Goal: Task Accomplishment & Management: Manage account settings

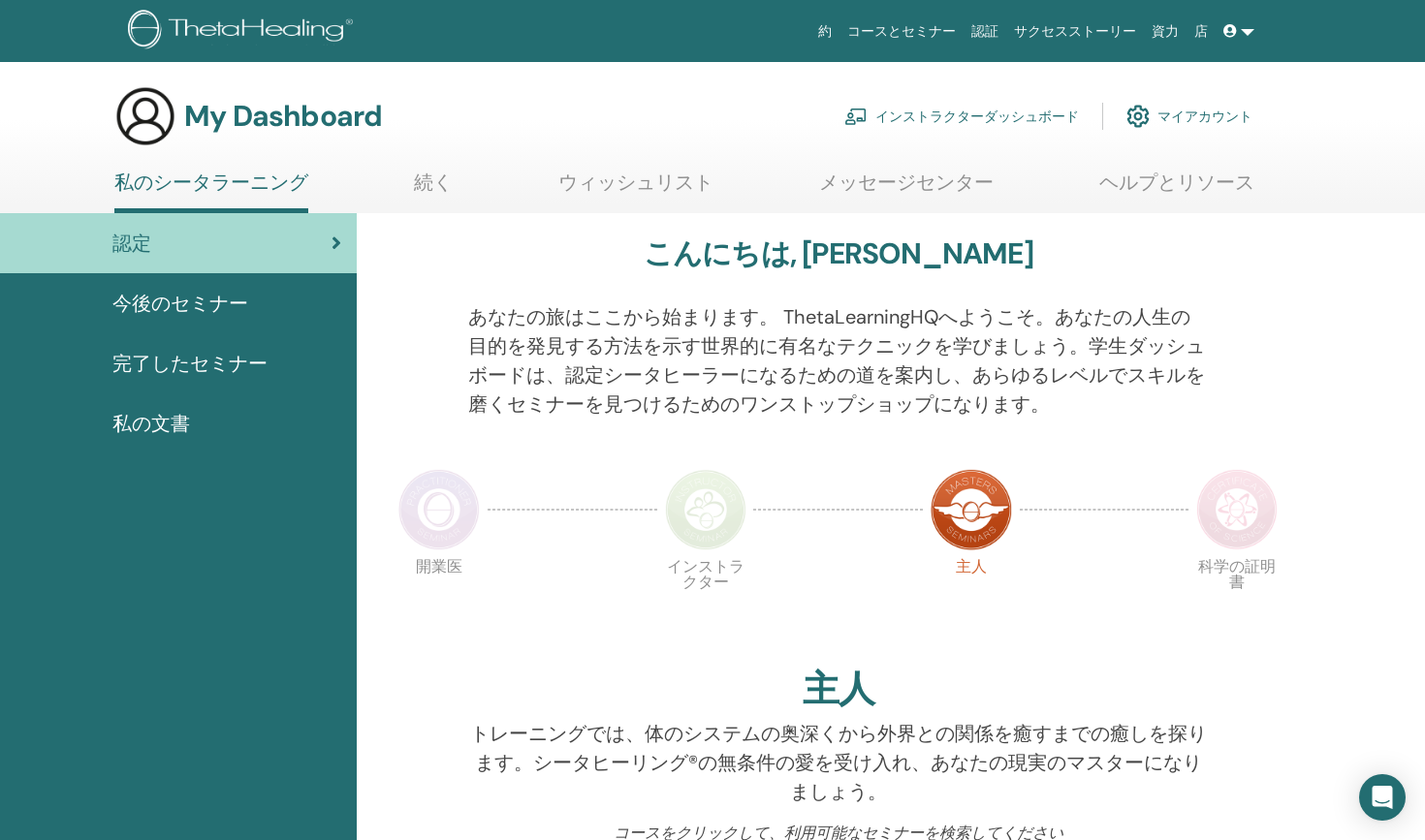
click at [911, 121] on link "インストラクターダッシュボード" at bounding box center [961, 116] width 235 height 43
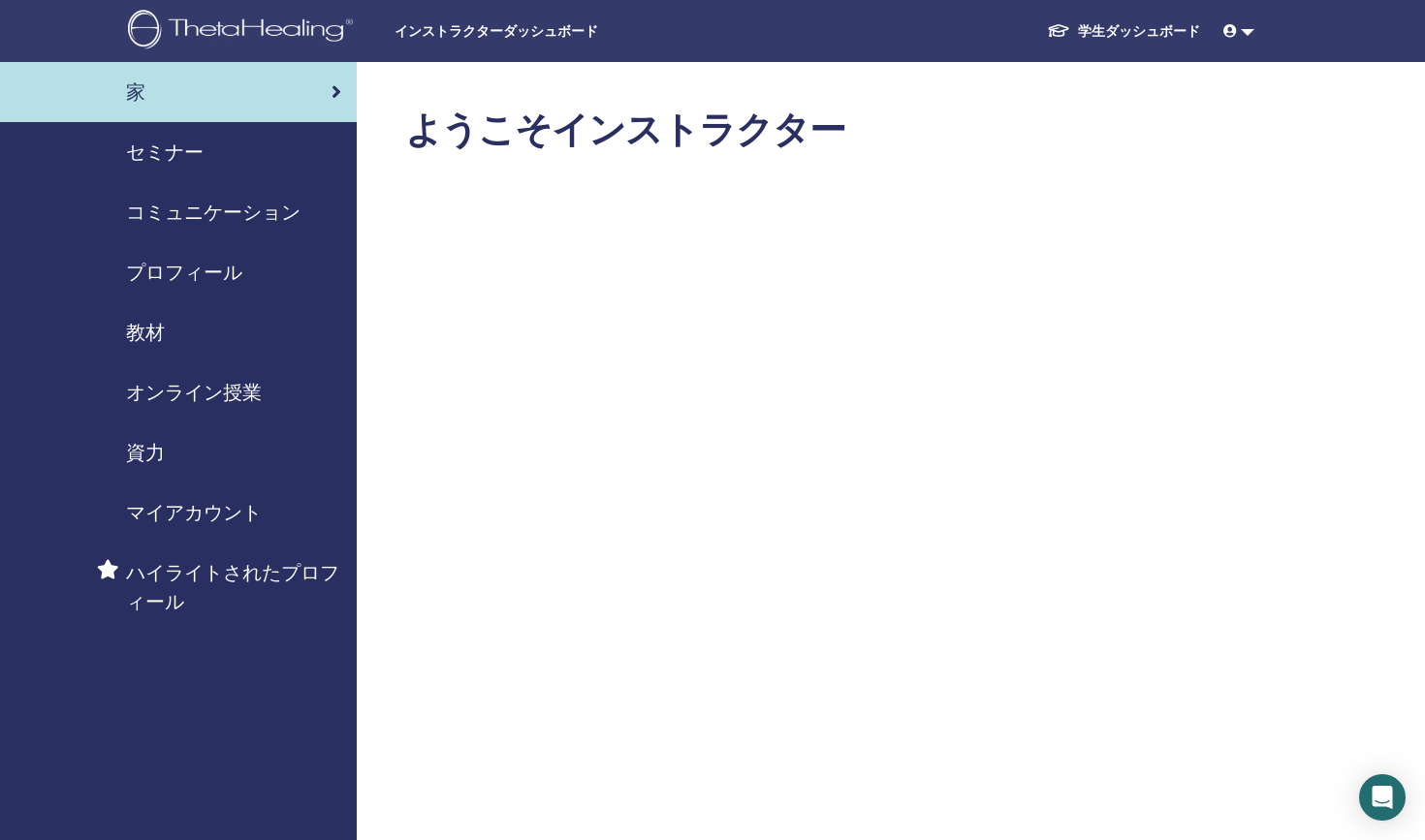
click at [1246, 36] on link at bounding box center [1239, 32] width 47 height 36
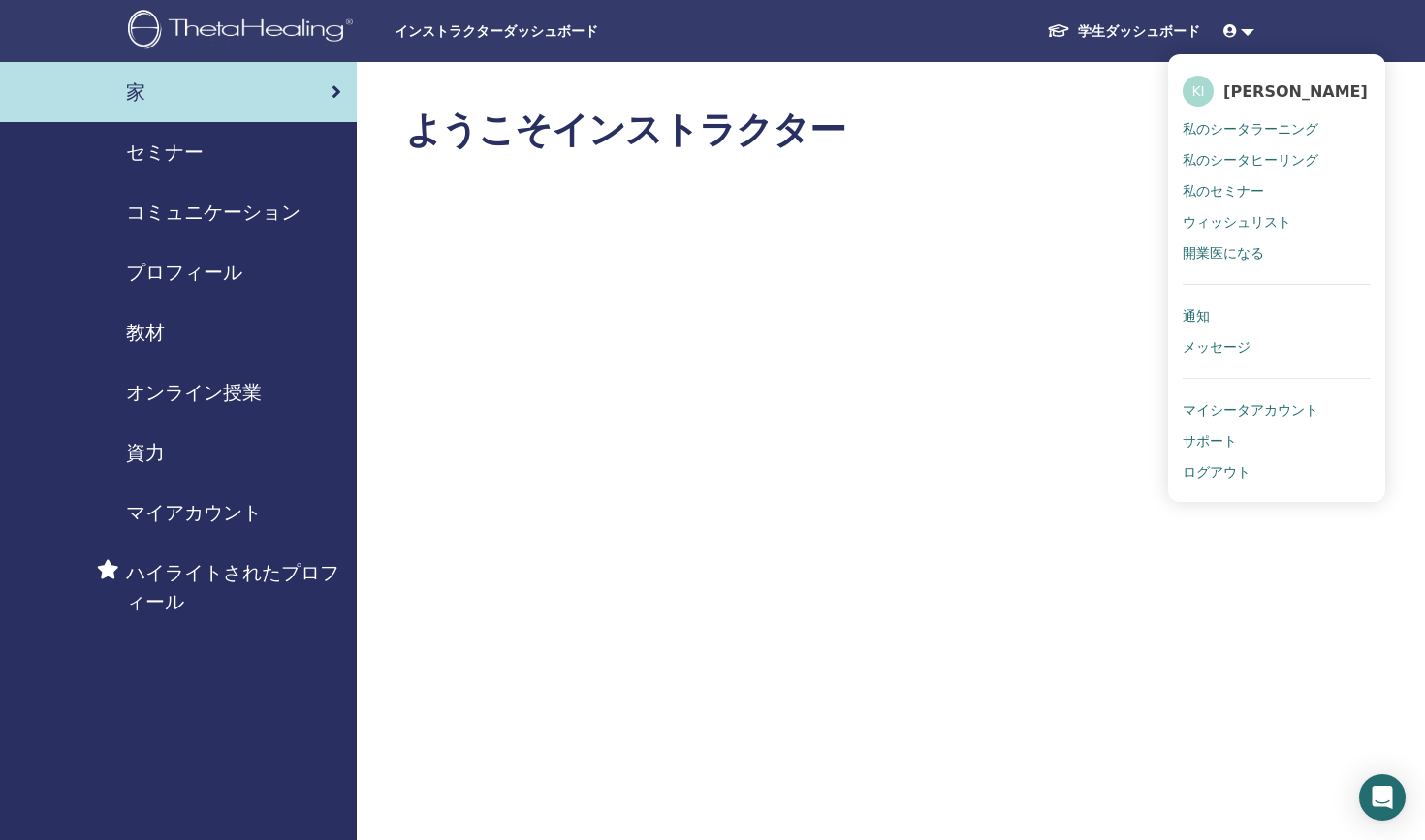
click at [1196, 321] on span "通知" at bounding box center [1196, 316] width 27 height 18
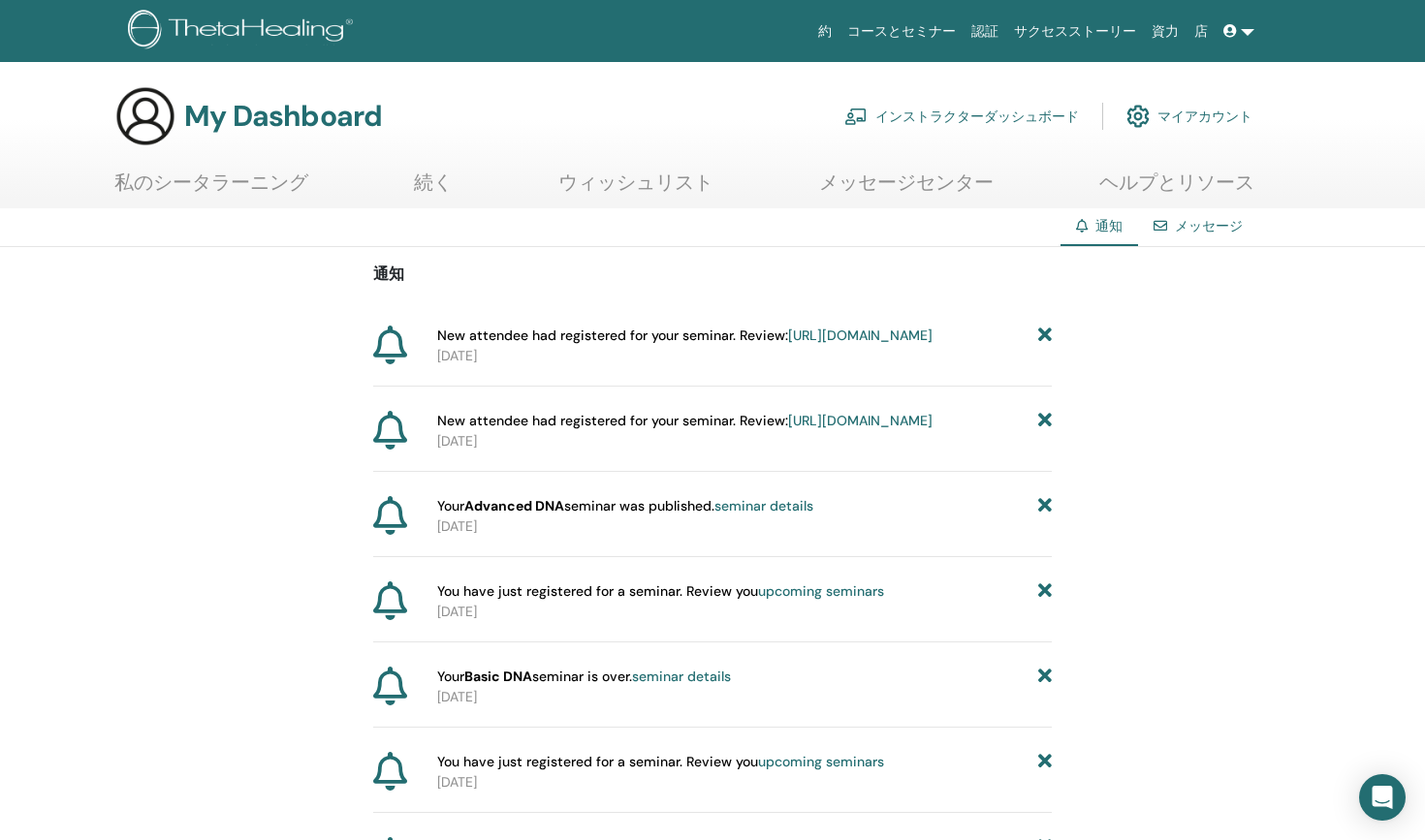
click at [788, 344] on link "https://member.thetahealing.com/instructor/seminar/375256/attendees" at bounding box center [860, 336] width 145 height 18
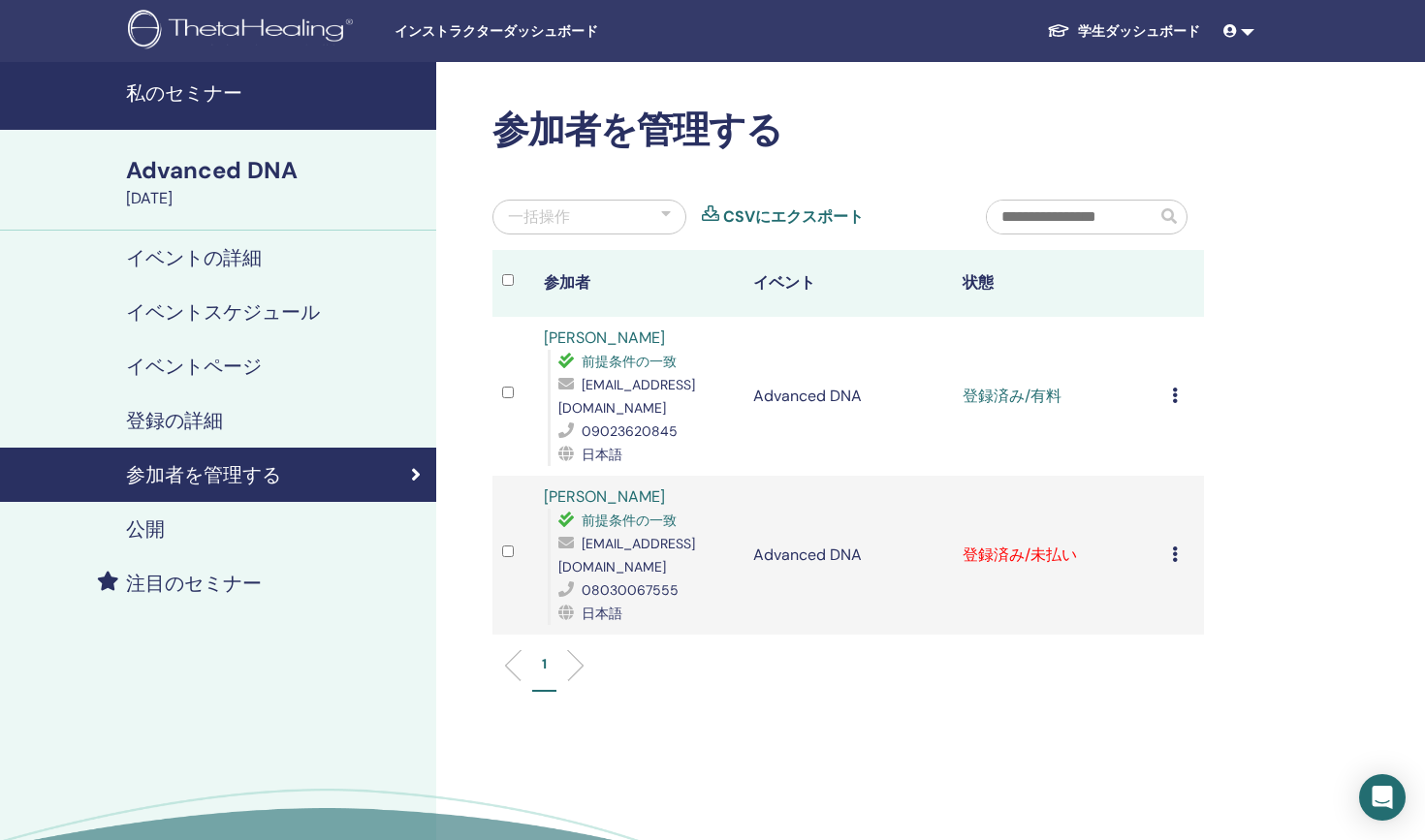
click at [1176, 544] on div "登録をキャンセルする 自動認証しない 有料としてマーク 未払いとしてマーク 不在としてマーク 完了して認定する 証明書のダウンロード" at bounding box center [1183, 555] width 23 height 23
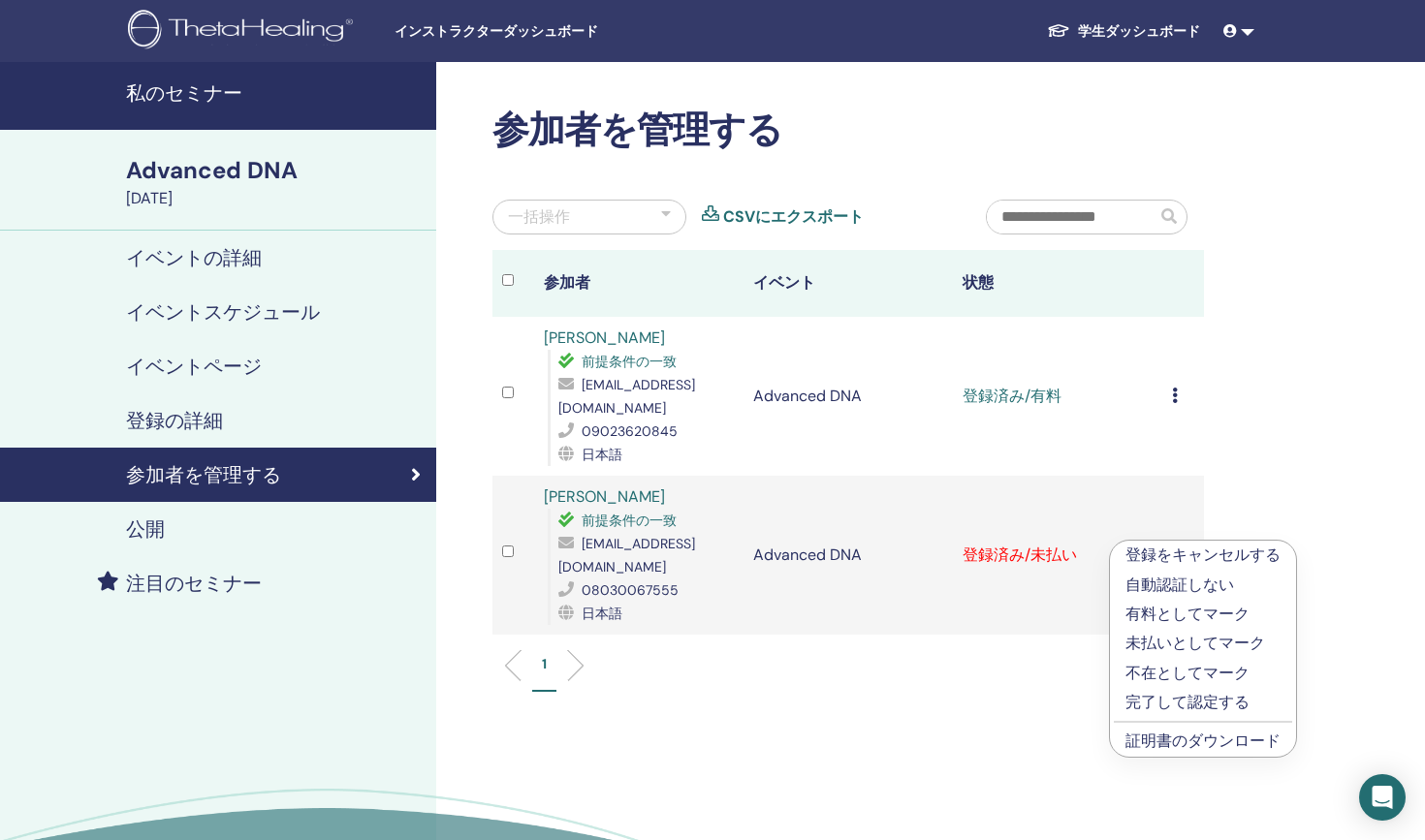
click at [1167, 609] on p "有料としてマーク" at bounding box center [1203, 614] width 156 height 23
